Goal: Transaction & Acquisition: Purchase product/service

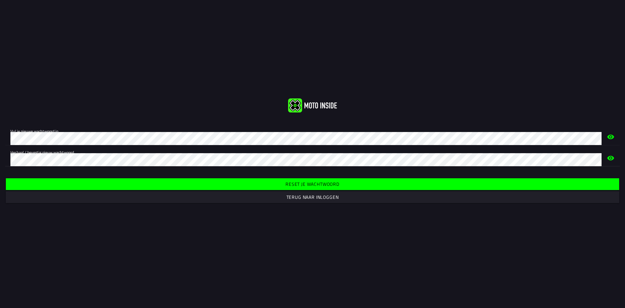
click at [279, 184] on span "Reset je wachtwoord" at bounding box center [312, 184] width 603 height 12
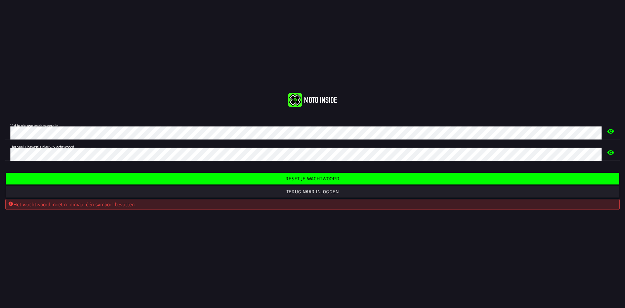
click at [281, 178] on span "Reset je wachtwoord" at bounding box center [312, 178] width 603 height 12
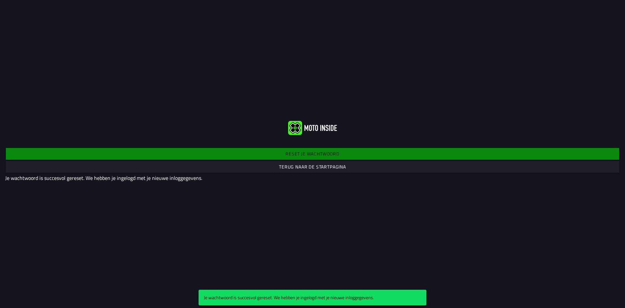
click at [0, 0] on slot "Terug naar de startpagina" at bounding box center [0, 0] width 0 height 0
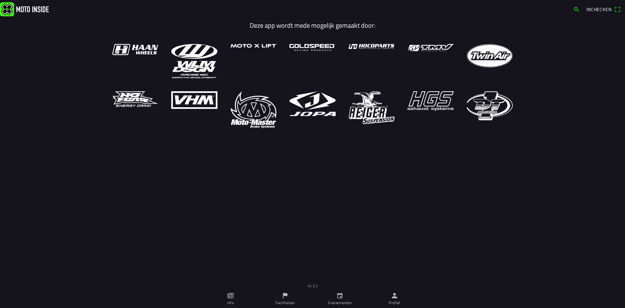
click at [337, 299] on link "Evenementen" at bounding box center [339, 298] width 55 height 18
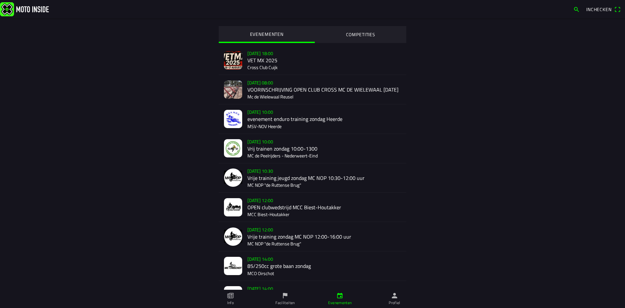
click at [270, 207] on div "zo 17 aug. - 12:00 OPEN clubwedstrijd MCC Biest-Houtakker MCC Biest-Houtakker" at bounding box center [324, 206] width 154 height 29
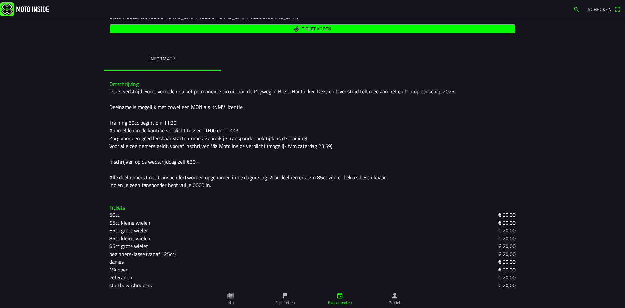
scroll to position [98, 0]
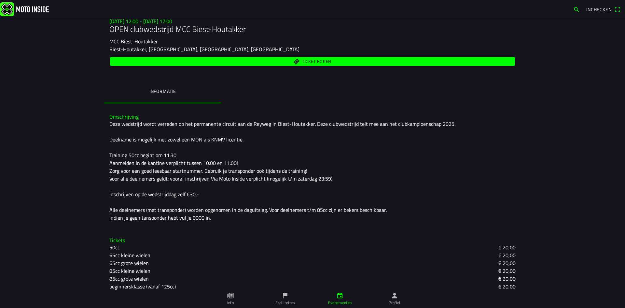
click at [323, 61] on span "Ticket kopen" at bounding box center [316, 62] width 29 height 4
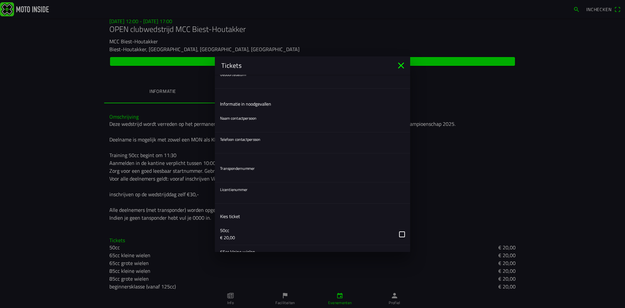
scroll to position [0, 0]
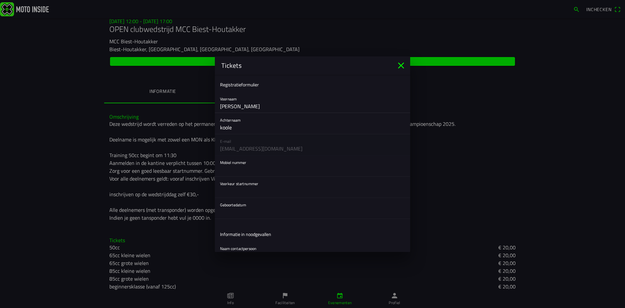
drag, startPoint x: 240, startPoint y: 109, endPoint x: 182, endPoint y: 116, distance: 58.7
click at [182, 116] on ion-modal "Tickets Registratieformulier Voornaam gerard Achternaam koole E-mail geko@gebr-…" at bounding box center [312, 154] width 625 height 308
type input "Jerre"
click at [222, 127] on input "koole" at bounding box center [312, 127] width 185 height 13
type input "Koole"
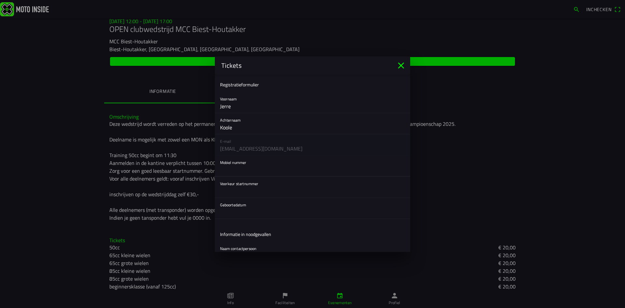
click at [226, 171] on input "text" at bounding box center [312, 169] width 185 height 13
type input "0612934959"
type input "74"
click at [239, 208] on button "button" at bounding box center [315, 208] width 190 height 21
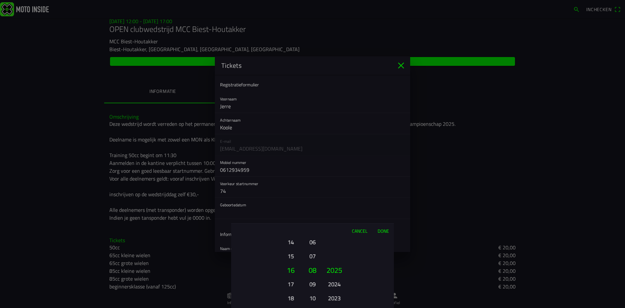
click at [327, 284] on button "2024" at bounding box center [334, 283] width 18 height 11
click at [293, 287] on button "17" at bounding box center [291, 283] width 18 height 11
click at [290, 296] on button "19" at bounding box center [291, 297] width 18 height 11
click at [290, 297] on button "21" at bounding box center [291, 297] width 18 height 11
click at [290, 297] on button "23" at bounding box center [291, 297] width 18 height 11
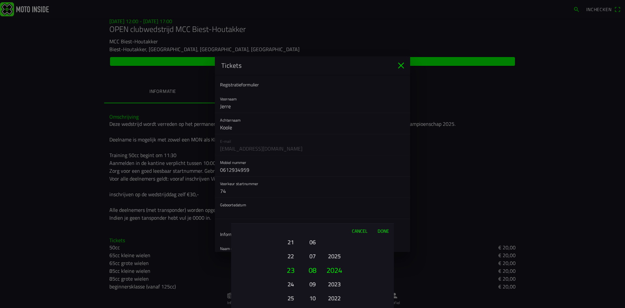
click at [291, 296] on button "25" at bounding box center [291, 297] width 18 height 11
click at [289, 298] on button "27" at bounding box center [291, 297] width 18 height 11
click at [316, 243] on button "06" at bounding box center [312, 241] width 9 height 11
click at [313, 241] on button "04" at bounding box center [312, 241] width 9 height 11
click at [336, 298] on button "2022" at bounding box center [334, 297] width 18 height 11
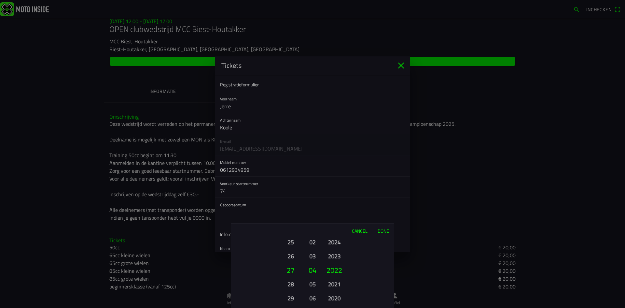
click at [336, 298] on button "2020" at bounding box center [334, 297] width 18 height 11
click at [336, 298] on button "2018" at bounding box center [334, 297] width 18 height 11
click at [336, 298] on ion-picker-column "2025 2024 2023 2022 2021 2020 2019 2018 2017 2016 2015 2014 2013 2012 2011 2010…" at bounding box center [357, 273] width 73 height 70
click at [336, 298] on button "2014" at bounding box center [334, 297] width 18 height 11
click at [336, 298] on ion-picker-column "2025 2024 2023 2022 2021 2020 2019 2018 2017 2016 2015 2014 2013 2012 2011 2010…" at bounding box center [357, 273] width 73 height 70
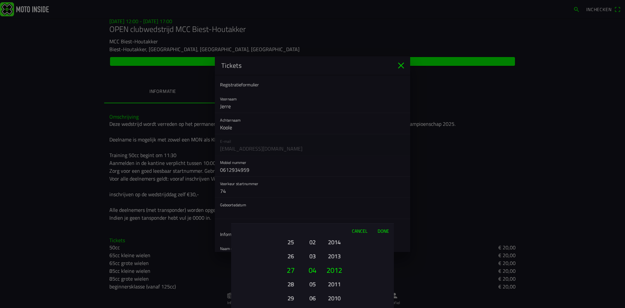
click at [336, 298] on div "2025 2024 2023 2022 2021 2020 2019 2018 2017 2016 2015 2014 2013 2012 2011 2010…" at bounding box center [334, 298] width 22 height 70
click at [334, 243] on button "2010" at bounding box center [334, 241] width 18 height 11
click at [334, 243] on button "2012" at bounding box center [334, 241] width 18 height 11
click at [338, 258] on button "2013" at bounding box center [334, 255] width 18 height 11
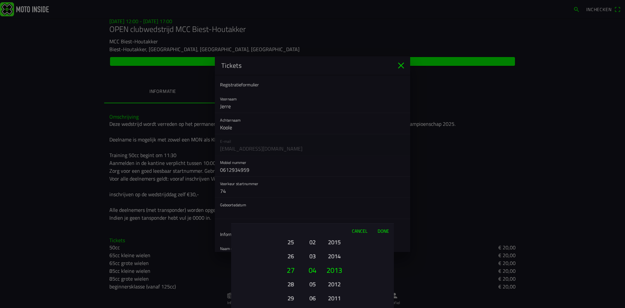
click at [384, 232] on button "Done" at bounding box center [382, 230] width 21 height 14
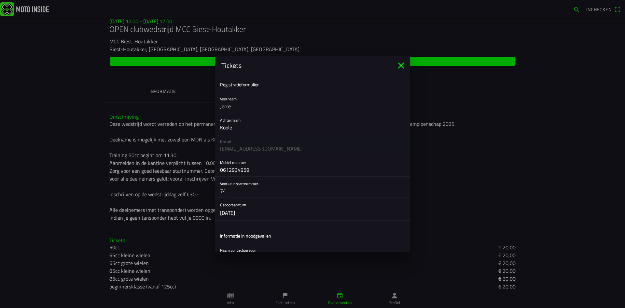
scroll to position [33, 0]
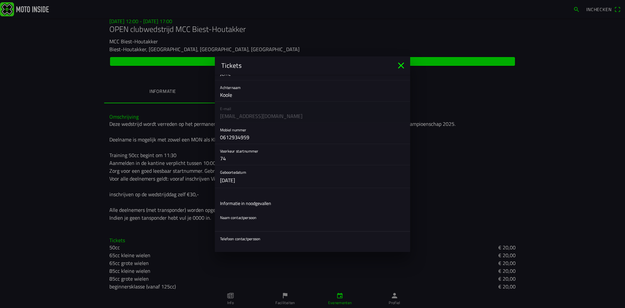
click at [248, 227] on input "text" at bounding box center [312, 224] width 185 height 13
type input "Gerard Koole"
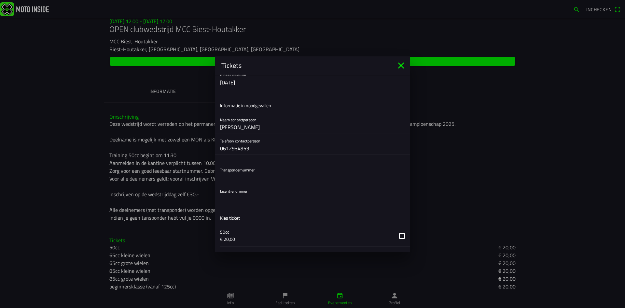
scroll to position [131, 0]
type input "0612934959"
click at [246, 175] on input "text" at bounding box center [312, 176] width 185 height 13
type input "5067859"
click at [240, 196] on input "text" at bounding box center [312, 197] width 185 height 13
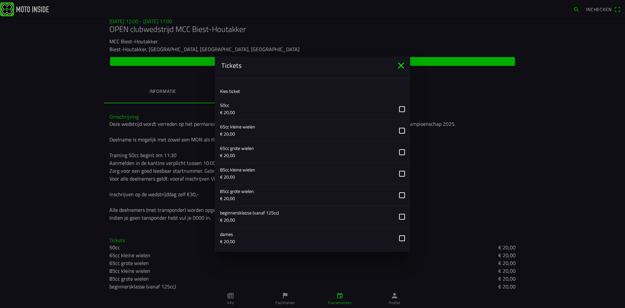
scroll to position [261, 0]
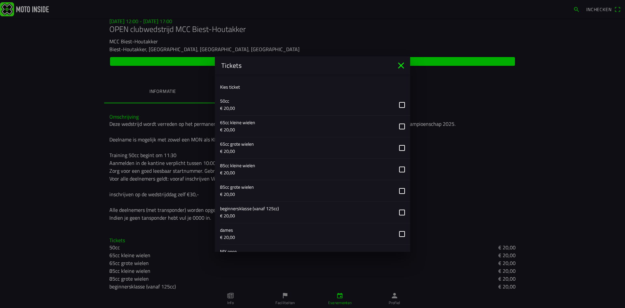
type input "434917"
click at [396, 191] on button "button" at bounding box center [315, 190] width 190 height 21
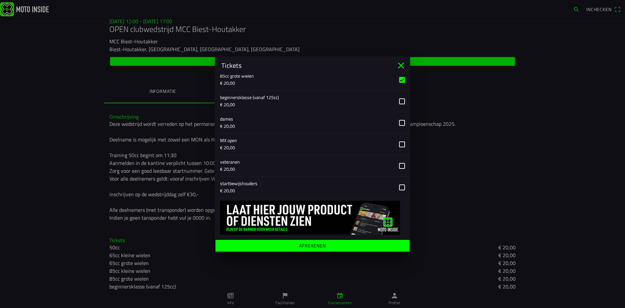
scroll to position [373, 0]
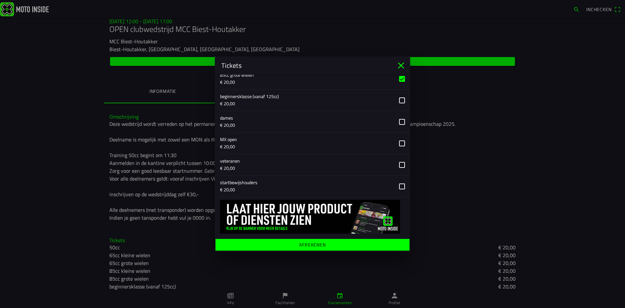
click at [296, 242] on span "Afrekenen" at bounding box center [312, 244] width 184 height 12
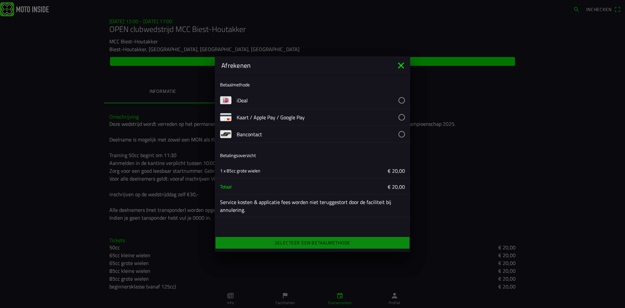
click at [241, 102] on button "button" at bounding box center [323, 100] width 173 height 17
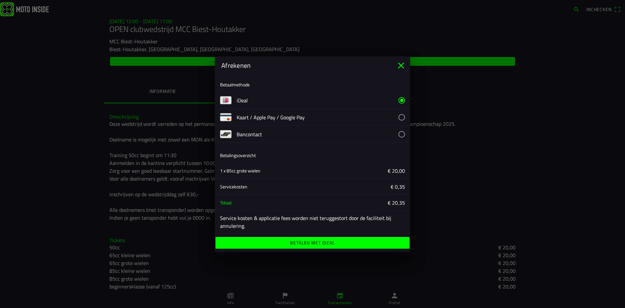
click at [272, 240] on span "Betalen met iDeal" at bounding box center [312, 243] width 184 height 12
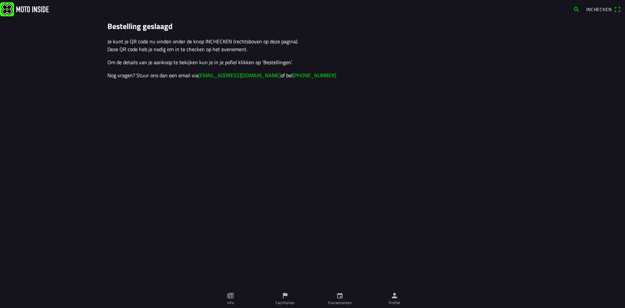
click at [337, 299] on link "Evenementen" at bounding box center [339, 298] width 55 height 18
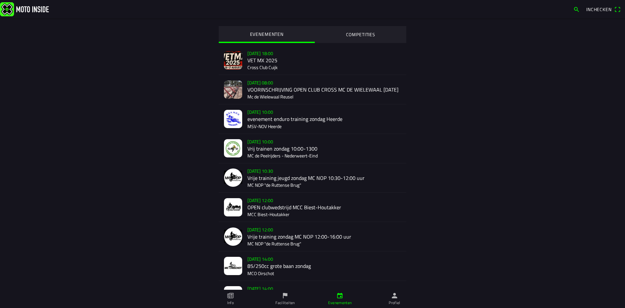
click at [231, 297] on icon "paper" at bounding box center [231, 296] width 2 height 4
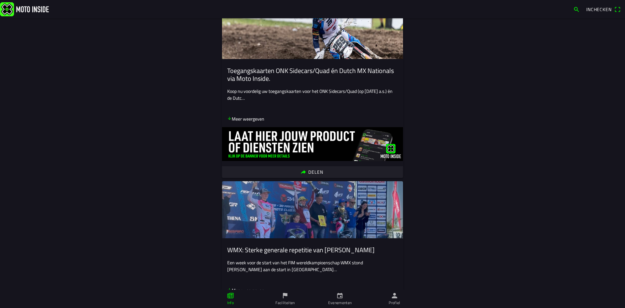
scroll to position [98, 0]
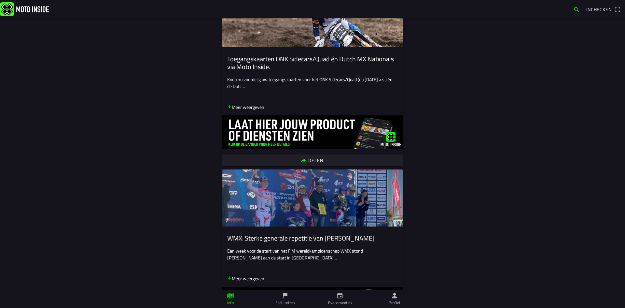
click at [295, 122] on img at bounding box center [312, 132] width 181 height 34
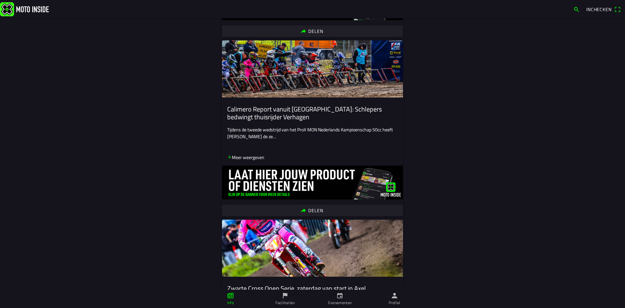
scroll to position [749, 0]
click at [336, 294] on icon "calendar" at bounding box center [339, 295] width 7 height 7
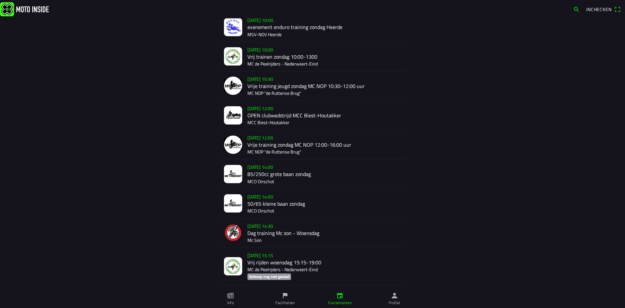
scroll to position [59, 0]
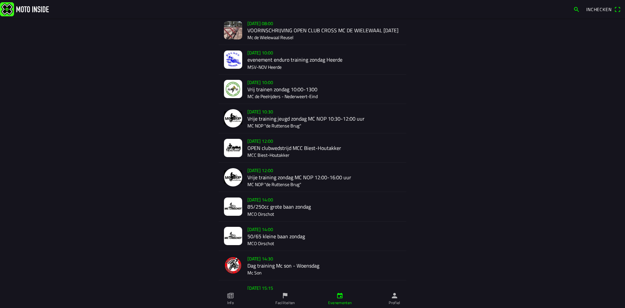
click at [617, 8] on span "Inchecken" at bounding box center [603, 9] width 34 height 10
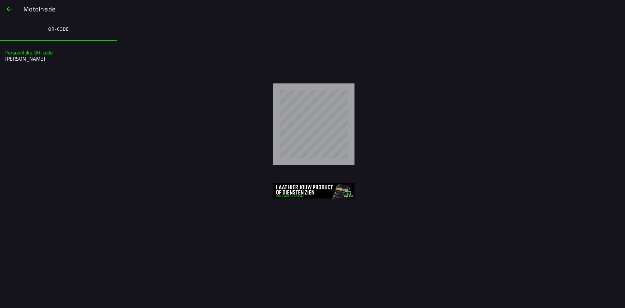
click at [6, 10] on span "button" at bounding box center [9, 9] width 8 height 16
